Goal: Task Accomplishment & Management: Manage account settings

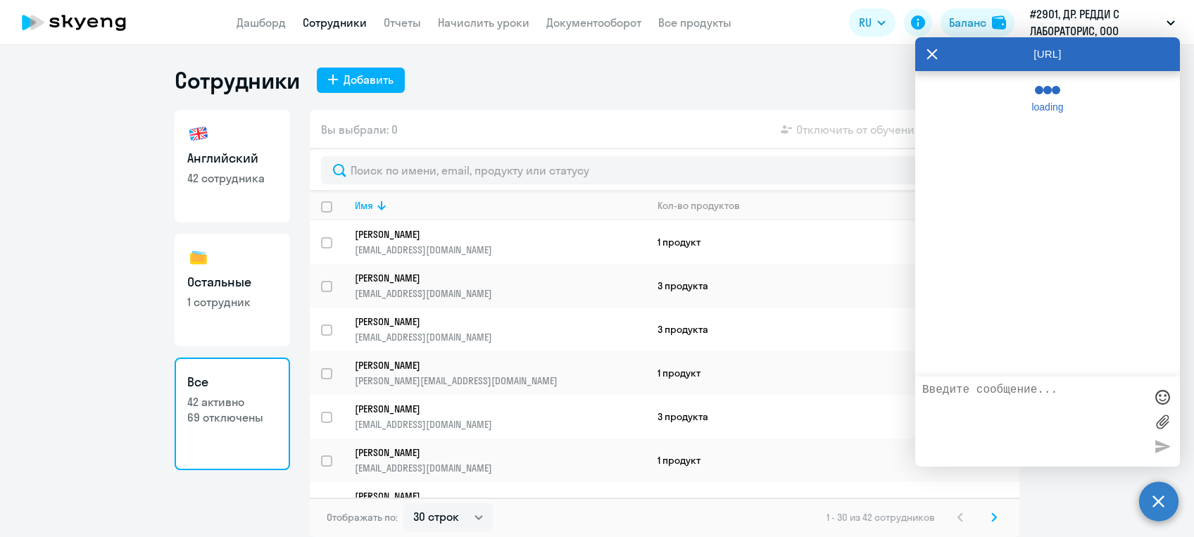
select select "30"
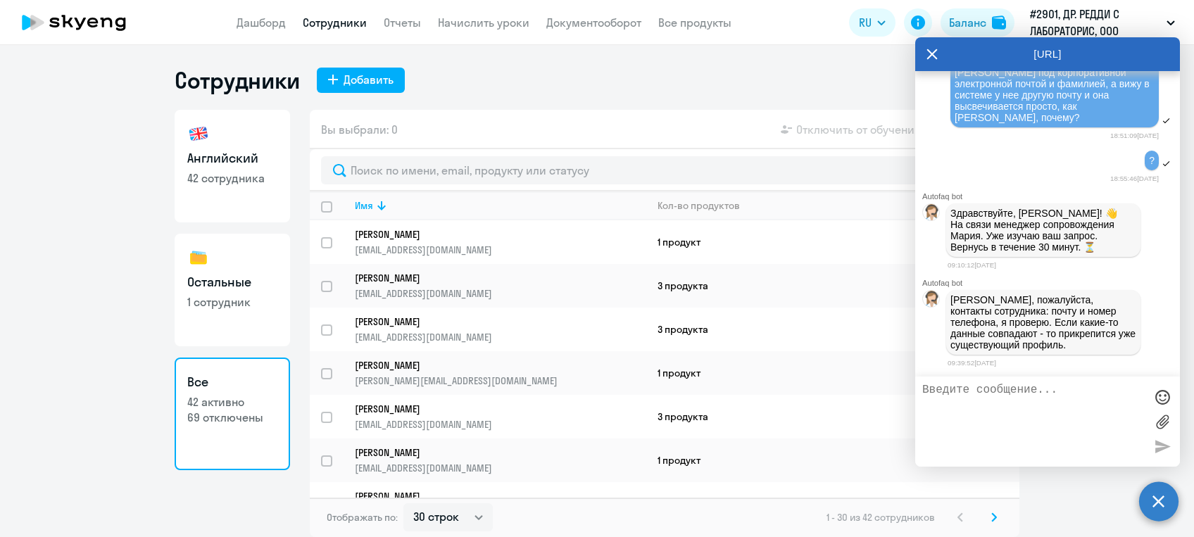
scroll to position [7456, 0]
click at [943, 389] on textarea at bounding box center [1033, 422] width 222 height 76
click at [1078, 393] on textarea "Пожалуйста [PERSON_NAME]" at bounding box center [1033, 422] width 222 height 76
paste textarea "[PERSON_NAME][EMAIL_ADDRESS][DOMAIN_NAME]"
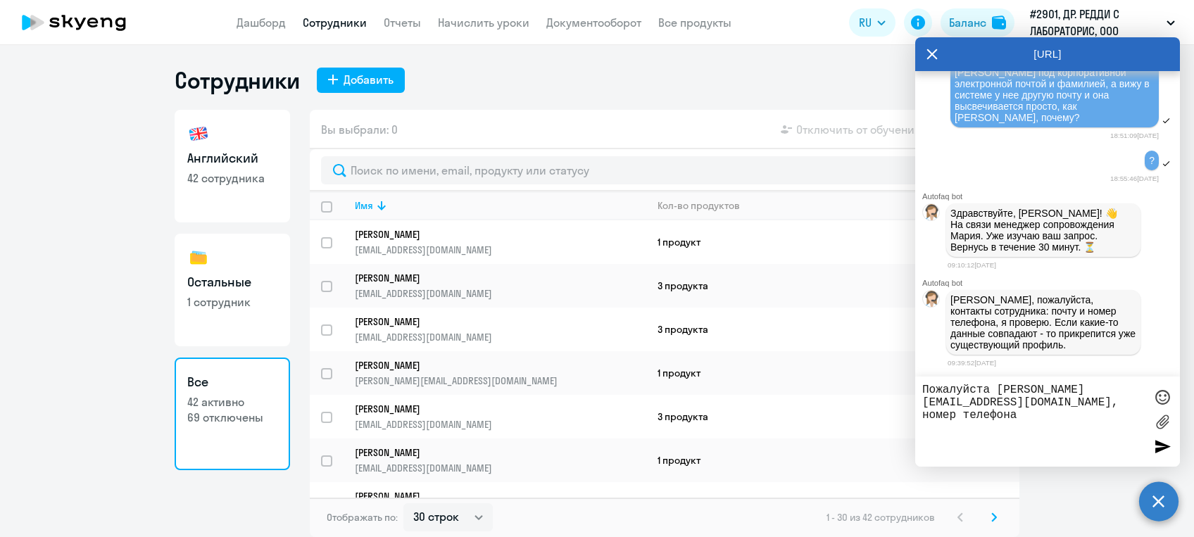
paste textarea "8 999 155 43 18"
type textarea "Пожалуйста [PERSON_NAME] [EMAIL_ADDRESS][DOMAIN_NAME], номер телефона 8 999 155…"
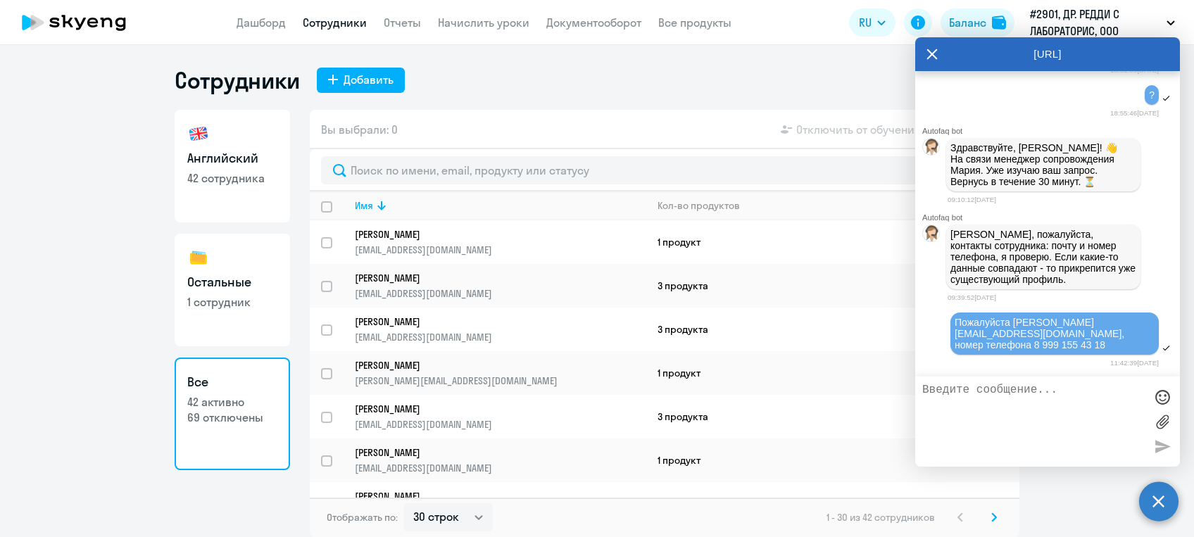
click at [943, 391] on textarea at bounding box center [1033, 422] width 222 height 76
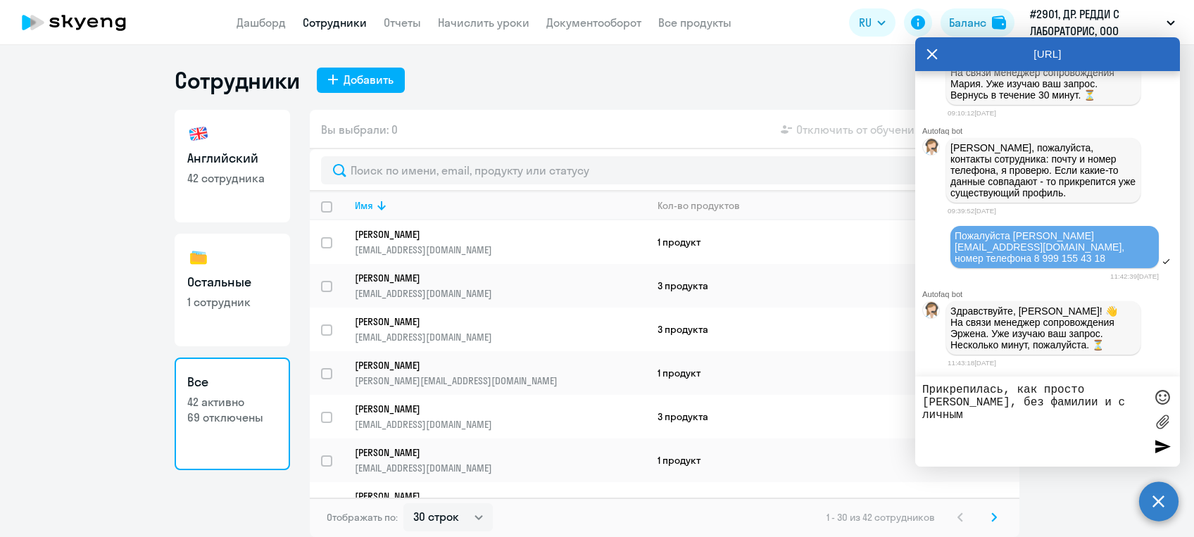
scroll to position [7613, 0]
type textarea "Прикрепилась, как просто [PERSON_NAME], без фамилии и с личной почтой, а у нас …"
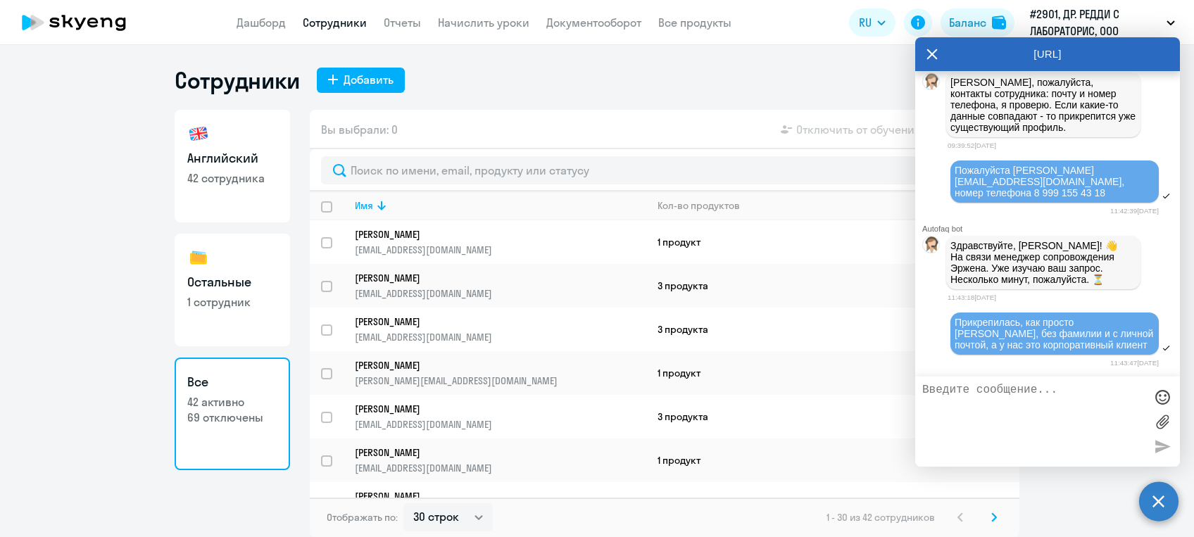
scroll to position [7678, 0]
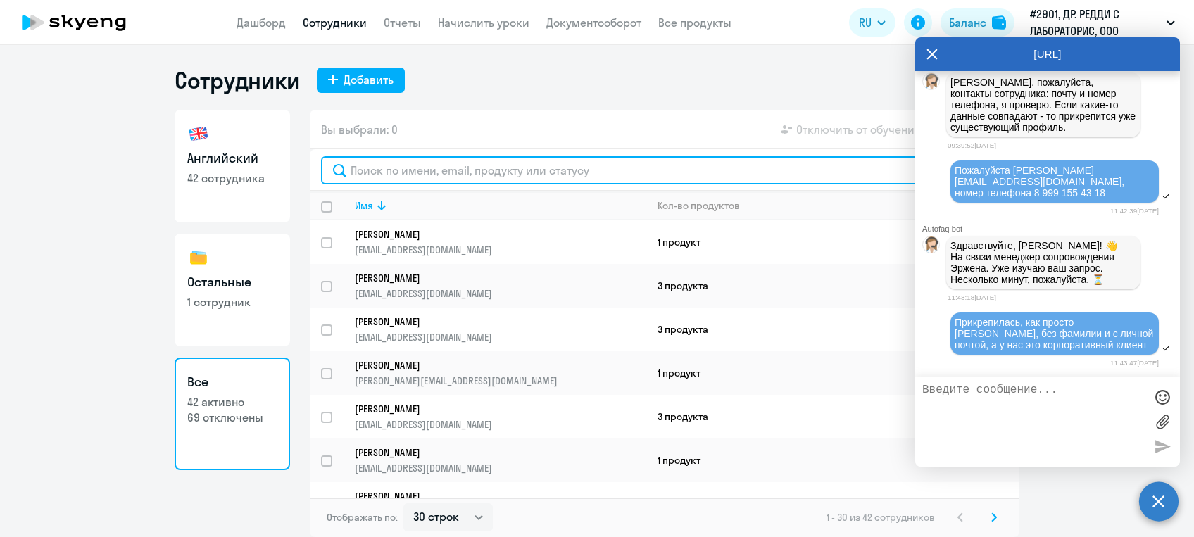
click at [405, 177] on input "text" at bounding box center [664, 170] width 687 height 28
type input "[PERSON_NAME]"
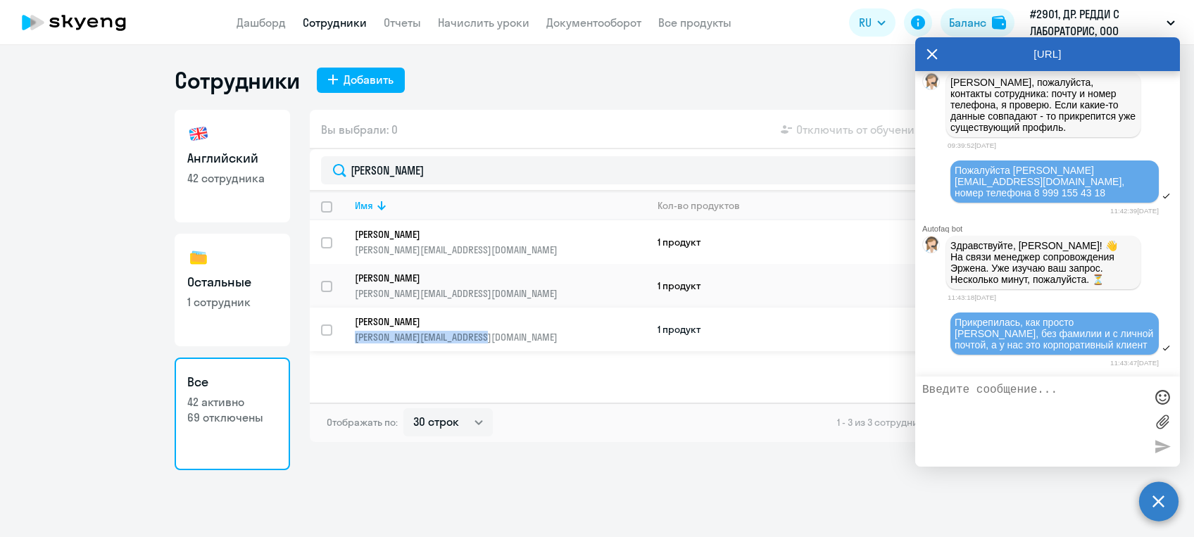
drag, startPoint x: 349, startPoint y: 332, endPoint x: 501, endPoint y: 336, distance: 152.1
click at [501, 336] on td "Екатерина [EMAIL_ADDRESS][DOMAIN_NAME]" at bounding box center [495, 330] width 303 height 44
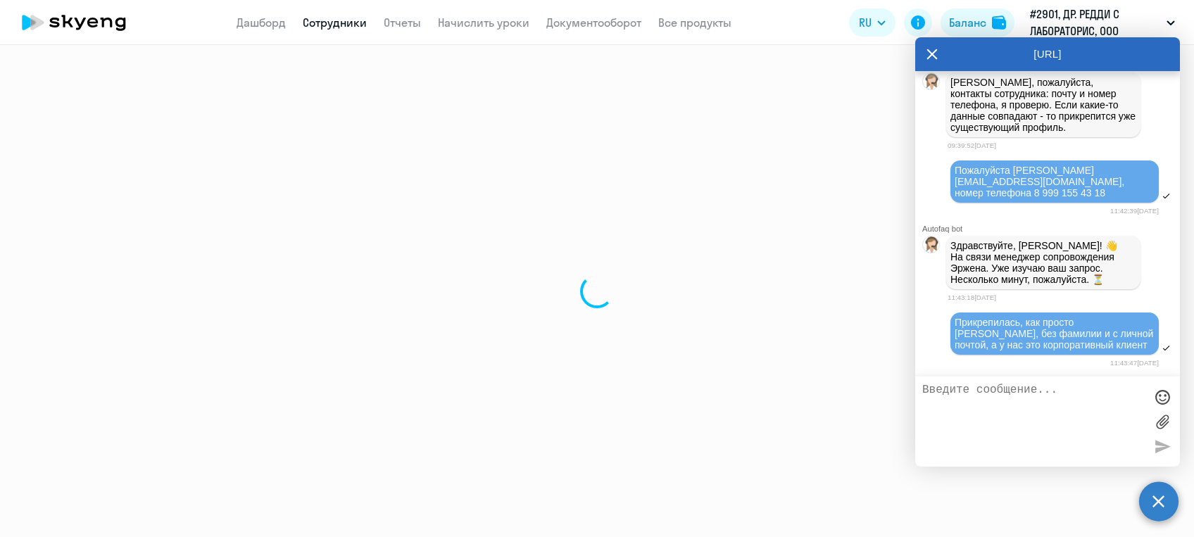
select select "english"
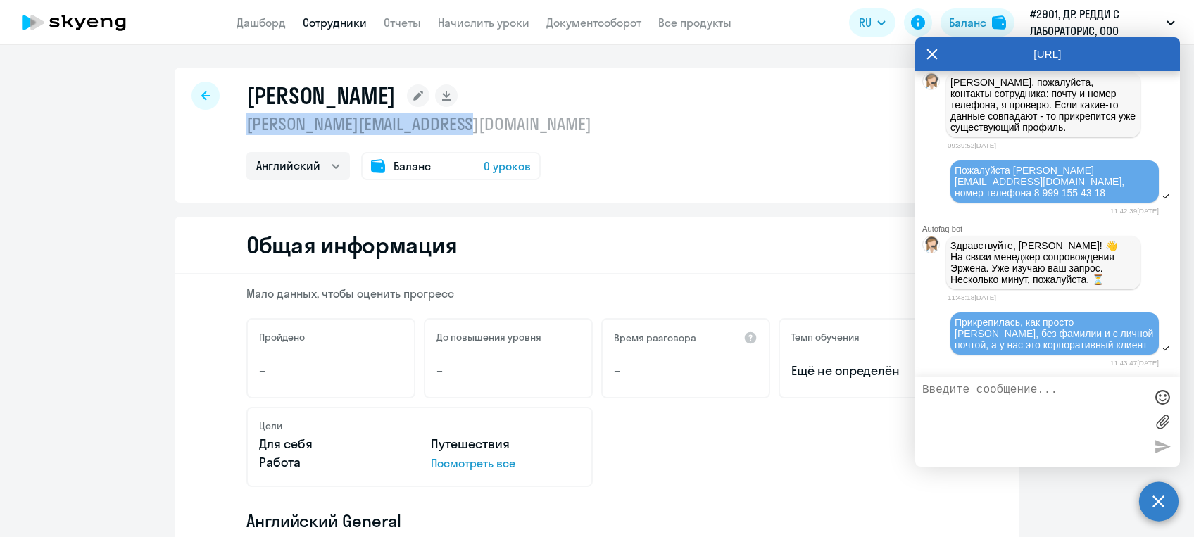
drag, startPoint x: 223, startPoint y: 122, endPoint x: 486, endPoint y: 121, distance: 262.6
click at [486, 121] on div "Екатерина [EMAIL_ADDRESS][DOMAIN_NAME] [PERSON_NAME] Баланс 0 уроков" at bounding box center [597, 135] width 845 height 135
drag, startPoint x: 486, startPoint y: 121, endPoint x: 466, endPoint y: 120, distance: 19.7
click at [466, 120] on p "[PERSON_NAME][EMAIL_ADDRESS][DOMAIN_NAME]" at bounding box center [418, 124] width 345 height 23
copy p "[PERSON_NAME][EMAIL_ADDRESS][DOMAIN_NAME]"
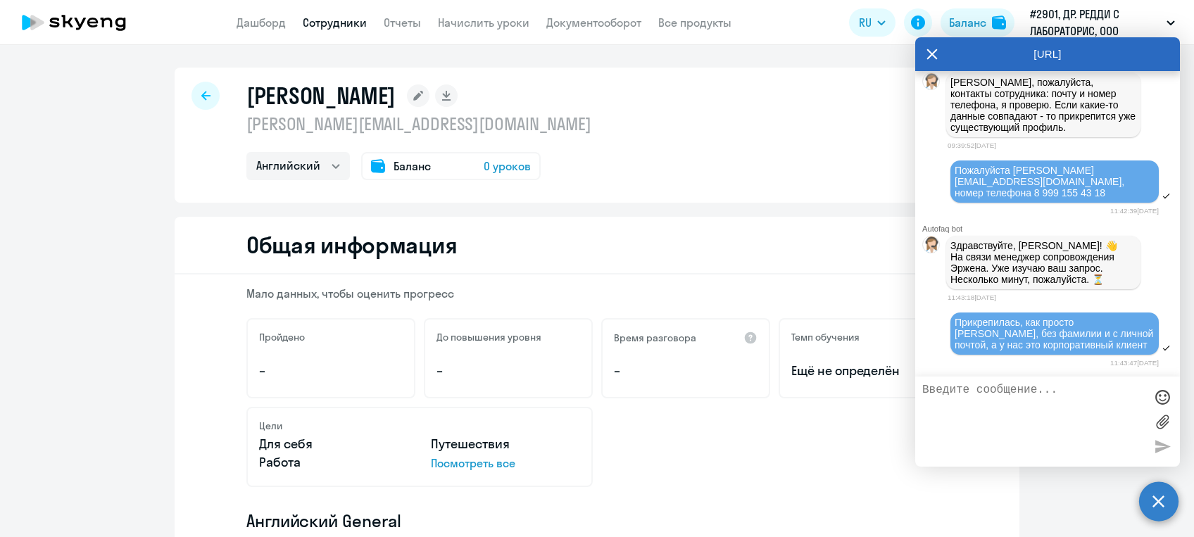
click at [967, 405] on textarea at bounding box center [1033, 422] width 222 height 76
paste textarea "[PERSON_NAME][EMAIL_ADDRESS][DOMAIN_NAME]"
click at [924, 393] on textarea "[PERSON_NAME][EMAIL_ADDRESS][DOMAIN_NAME]" at bounding box center [1033, 422] width 222 height 76
type textarea "Екатерина [EMAIL_ADDRESS][DOMAIN_NAME]"
click at [1160, 451] on div at bounding box center [1162, 446] width 21 height 21
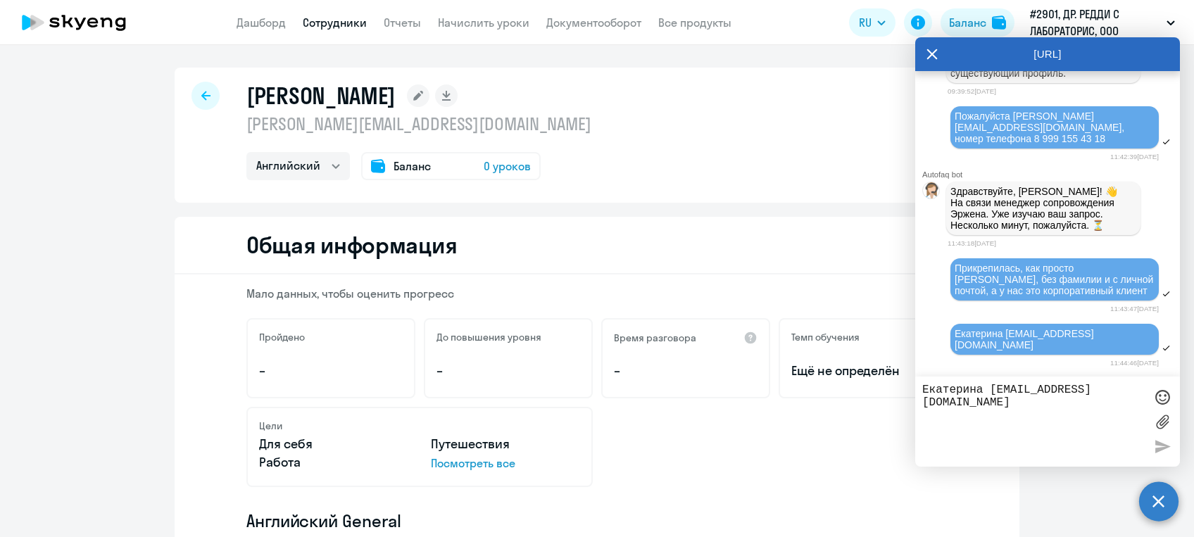
scroll to position [7841, 0]
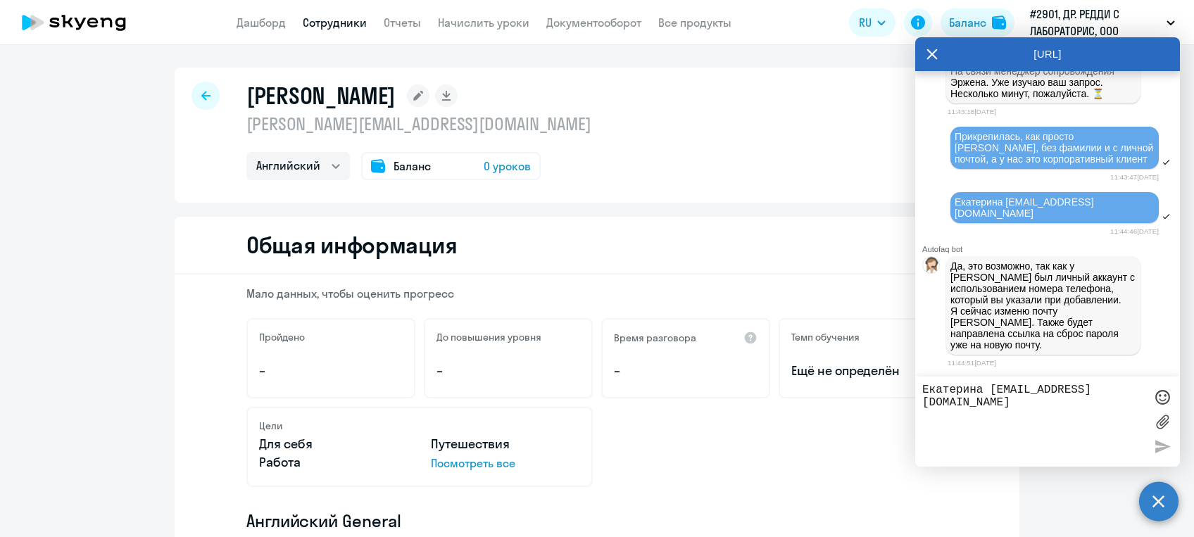
click at [984, 400] on textarea "Екатерина [EMAIL_ADDRESS][DOMAIN_NAME]" at bounding box center [1033, 422] width 222 height 76
type textarea "Спасибо, когда я могу начислить ей уроки?"
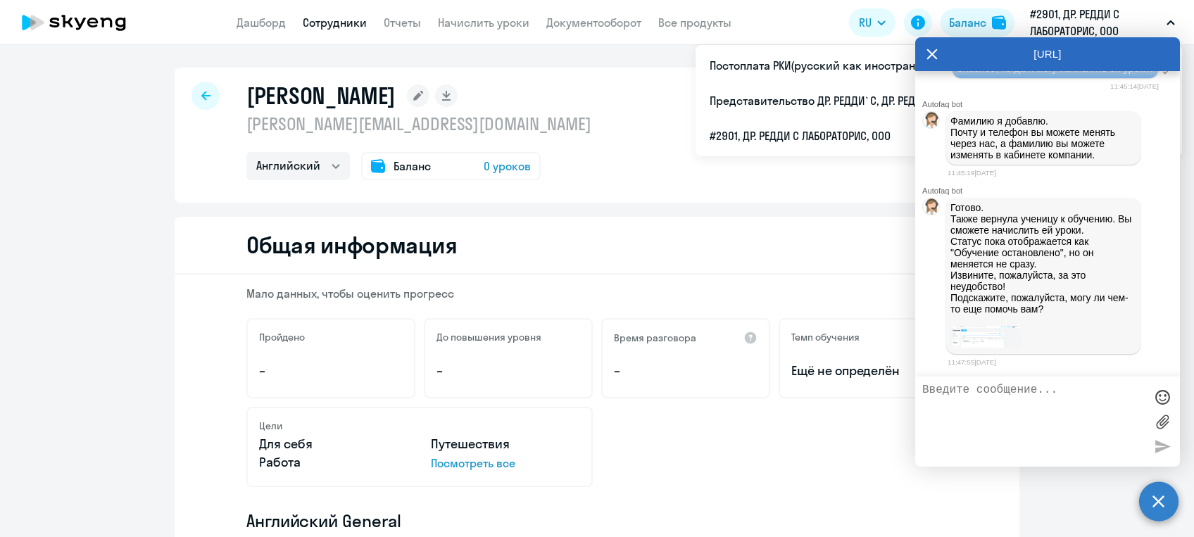
scroll to position [8171, 0]
click at [951, 408] on textarea at bounding box center [1033, 422] width 222 height 76
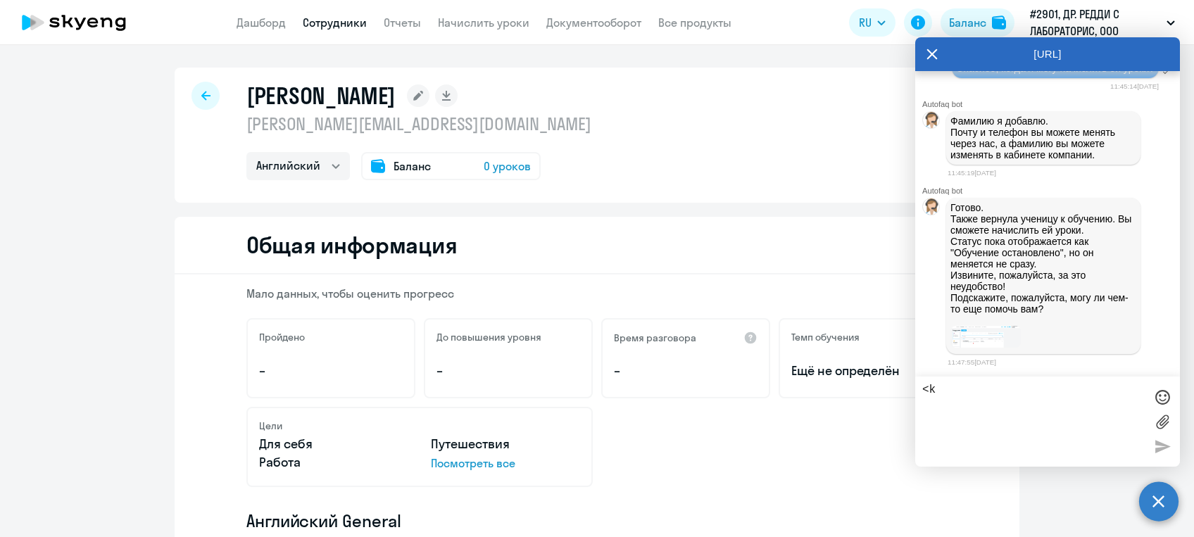
type textarea "<"
type textarea "Благодарю"
click at [1150, 445] on div "Благодарю" at bounding box center [1047, 422] width 265 height 90
click at [1166, 441] on div at bounding box center [1162, 446] width 21 height 21
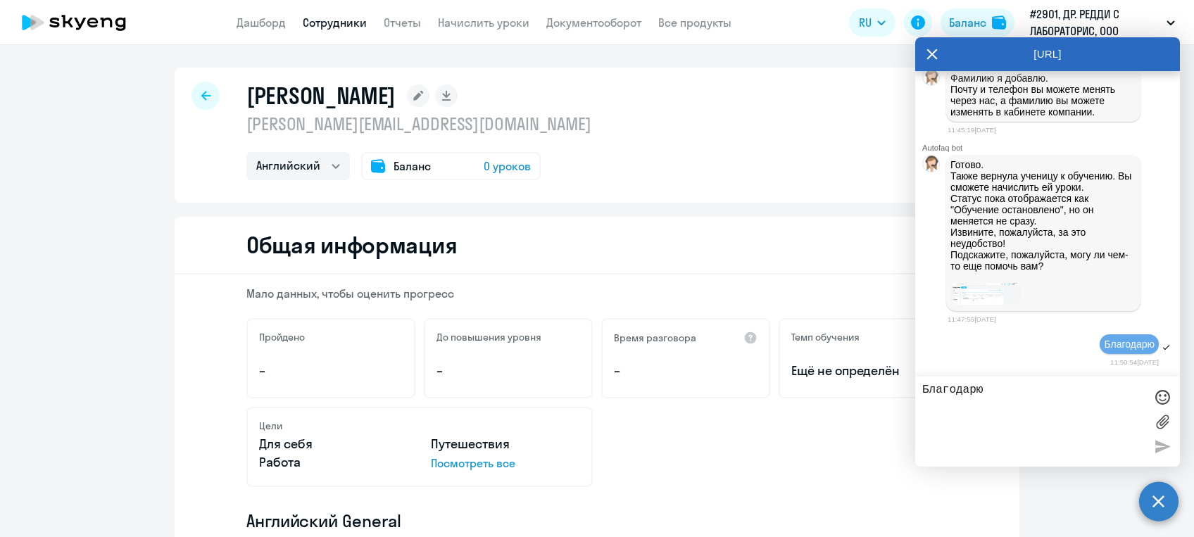
scroll to position [8215, 0]
click at [871, 419] on div "Цели Для себя Путешествия Работа Посмотреть все" at bounding box center [596, 447] width 701 height 80
click at [253, 28] on link "Дашборд" at bounding box center [261, 22] width 49 height 14
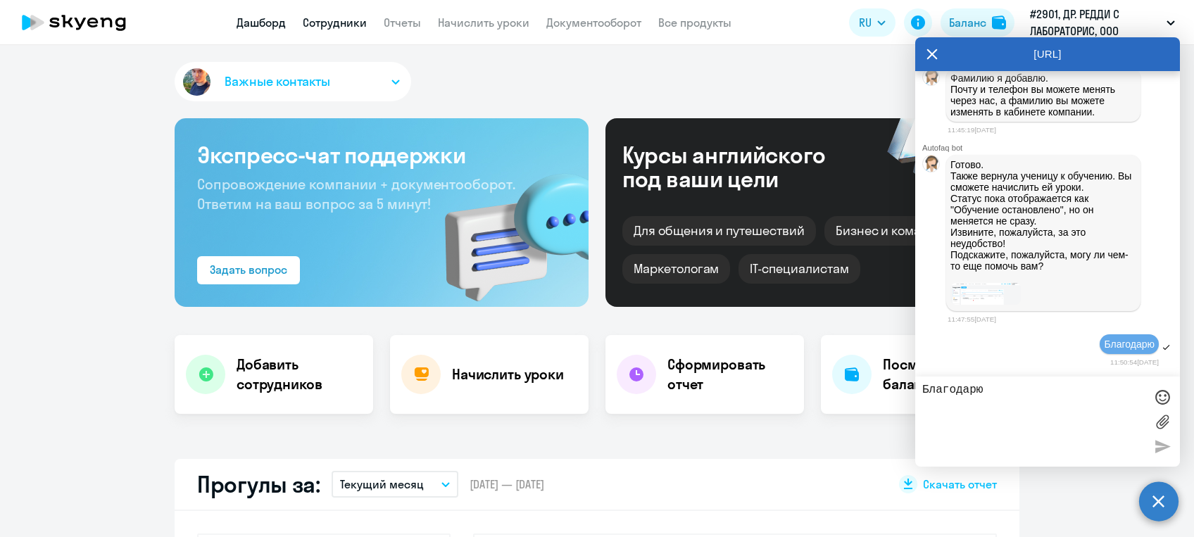
click at [329, 23] on link "Сотрудники" at bounding box center [335, 22] width 64 height 14
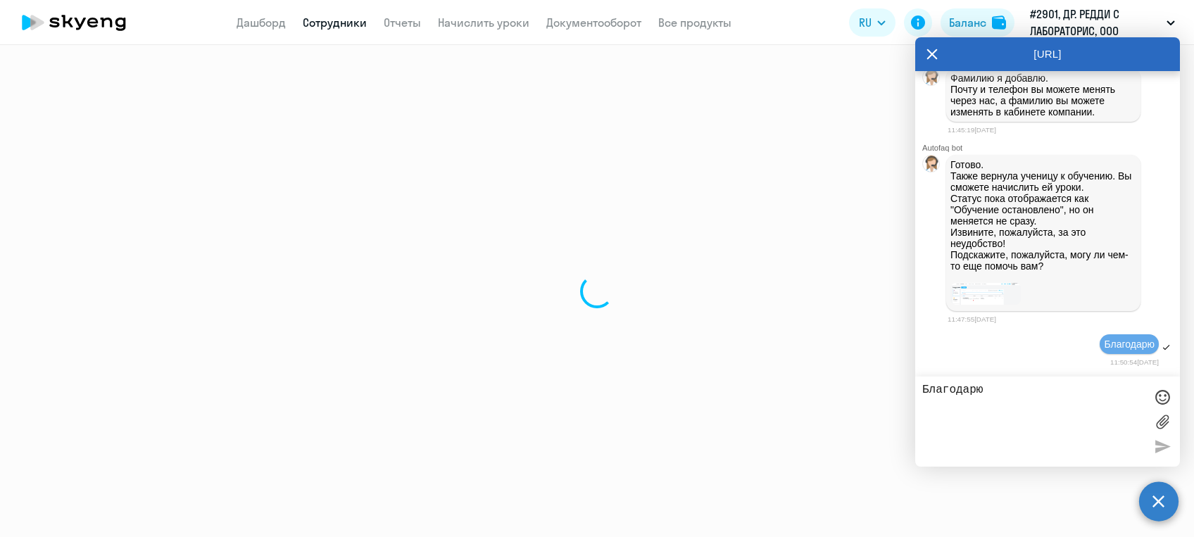
select select "30"
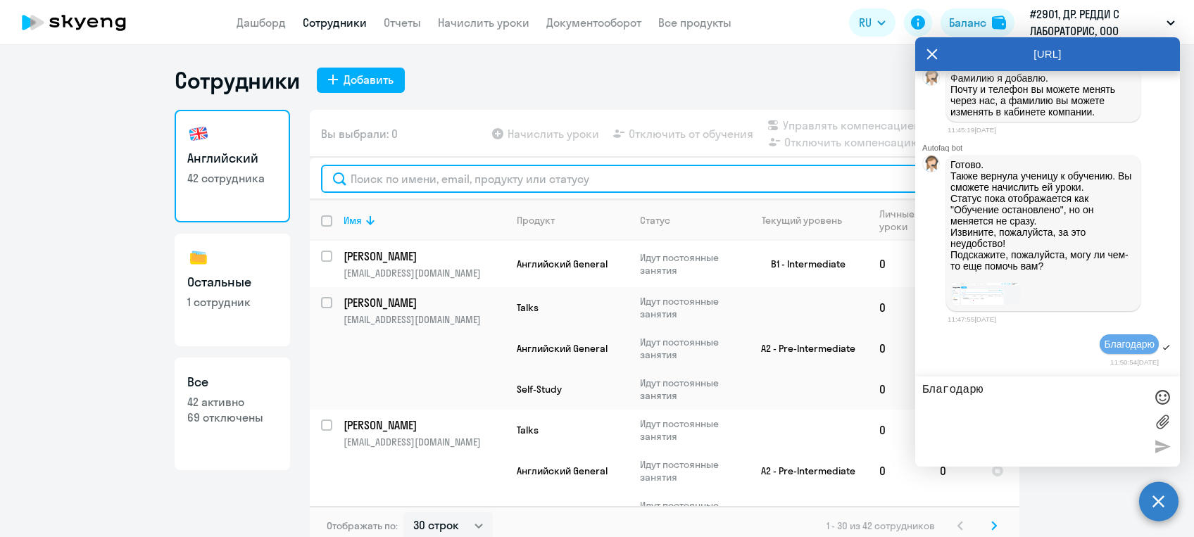
click at [412, 184] on input "text" at bounding box center [664, 179] width 687 height 28
type input "[PERSON_NAME]"
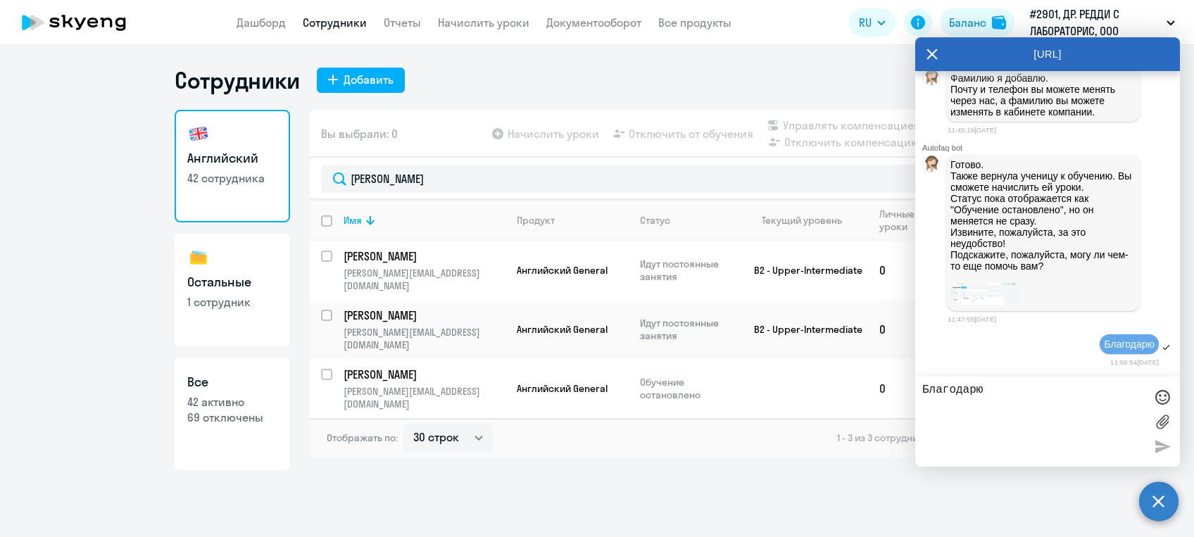
click at [394, 367] on p "[PERSON_NAME]" at bounding box center [423, 374] width 159 height 15
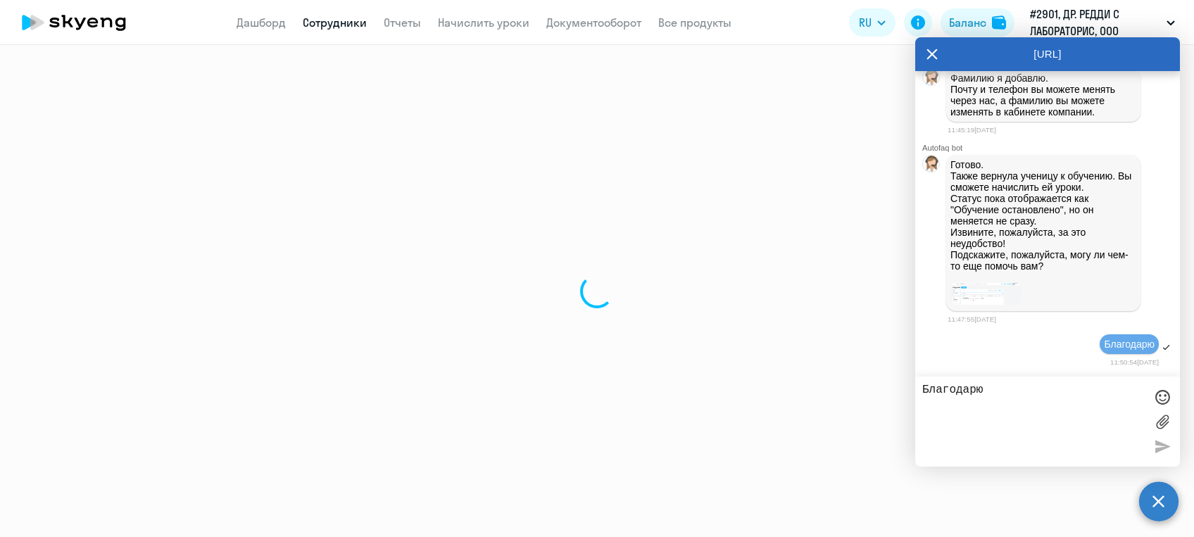
select select "english"
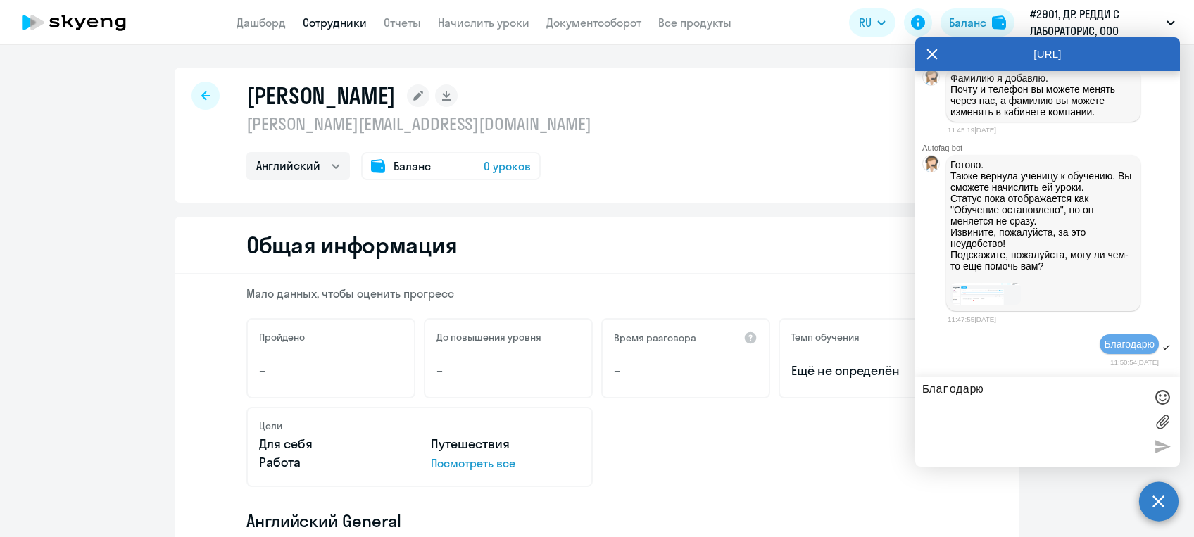
click at [415, 165] on span "Баланс" at bounding box center [411, 166] width 37 height 17
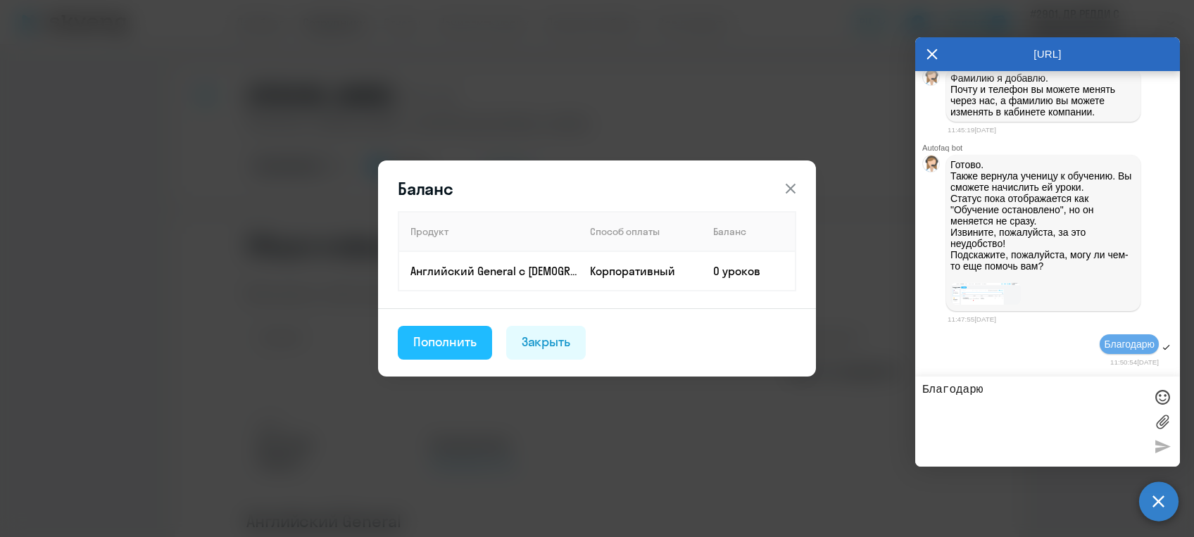
click at [455, 349] on div "Пополнить" at bounding box center [444, 342] width 63 height 18
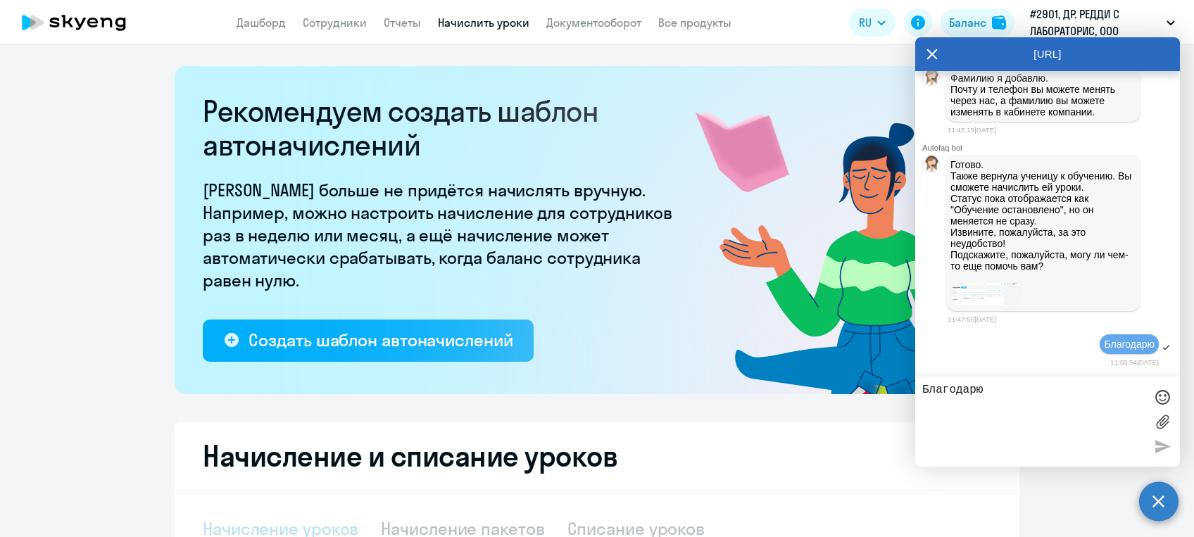
select select "10"
click at [1163, 505] on circle at bounding box center [1158, 500] width 39 height 39
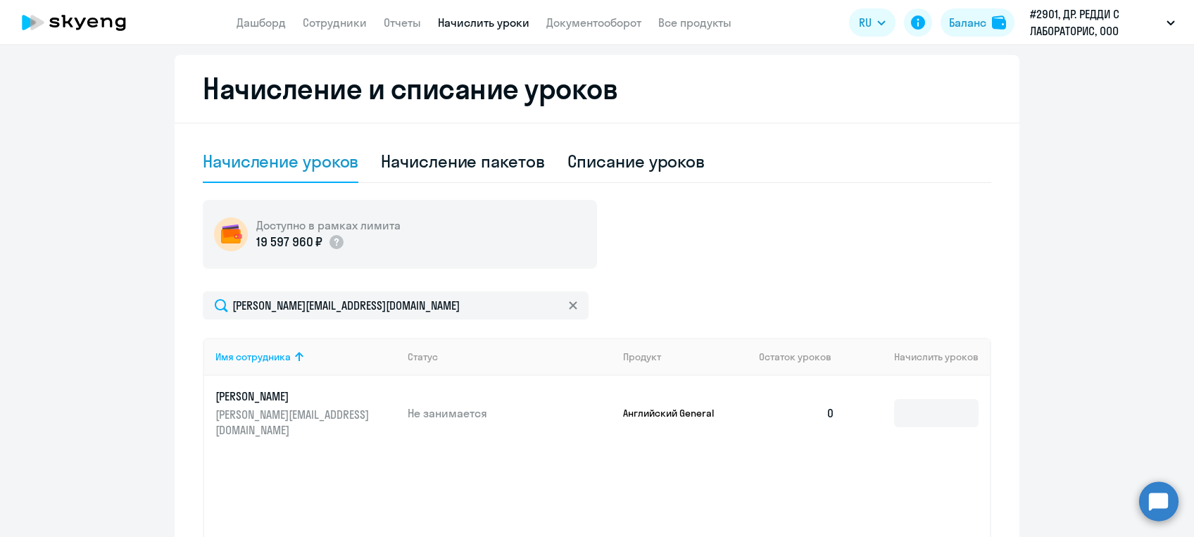
scroll to position [372, 0]
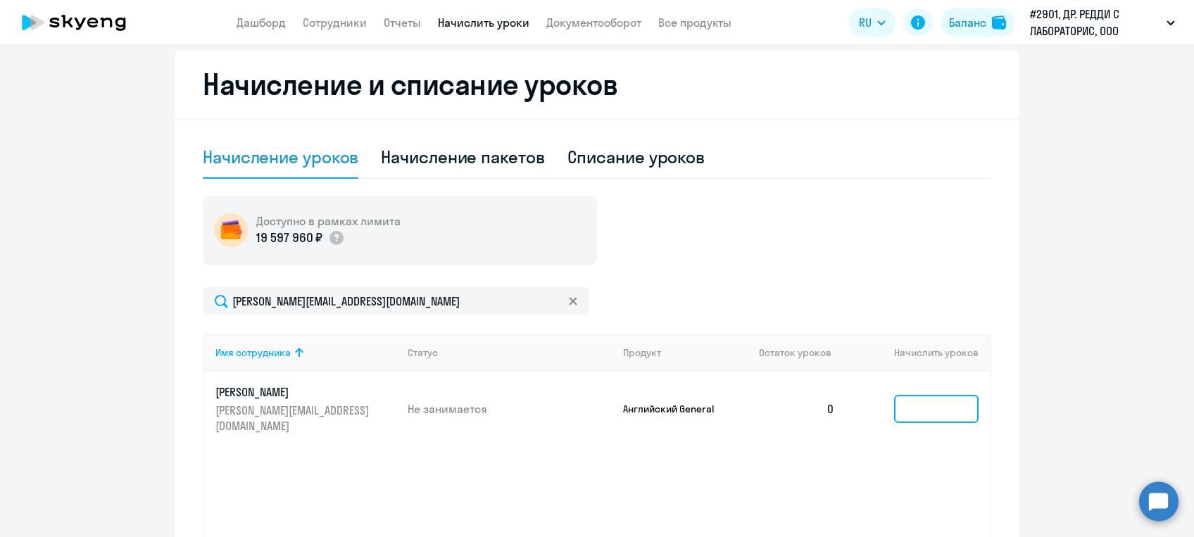
click at [941, 395] on input at bounding box center [936, 409] width 84 height 28
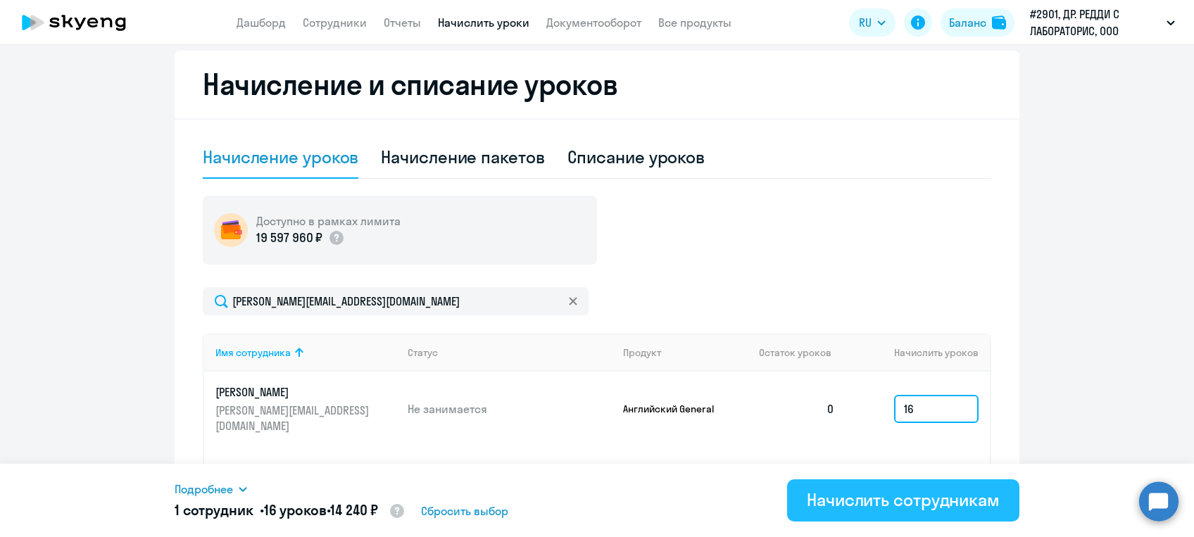
type input "16"
click at [920, 493] on div "Начислить сотрудникам" at bounding box center [903, 500] width 193 height 23
